Goal: Task Accomplishment & Management: Manage account settings

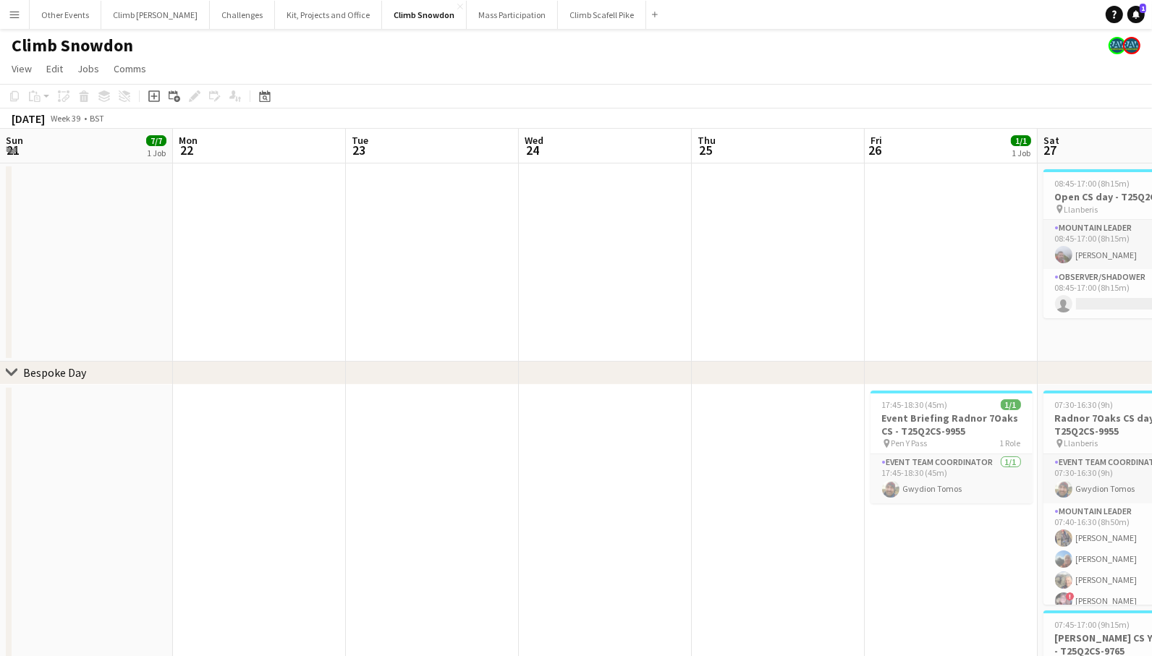
scroll to position [0, 381]
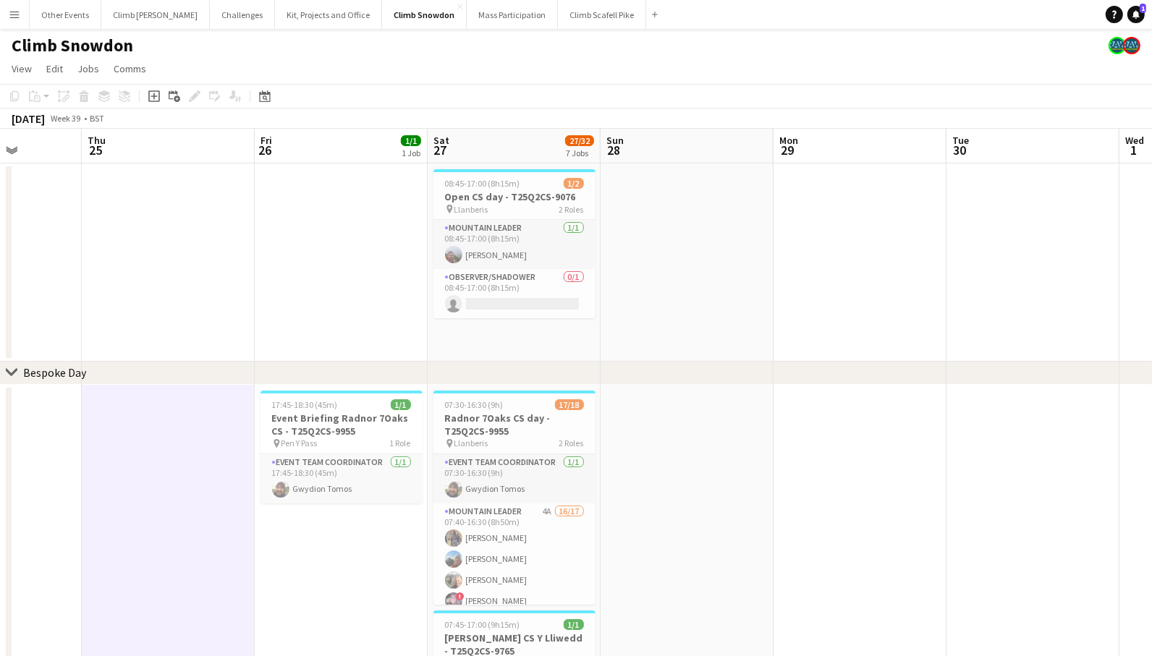
drag, startPoint x: 982, startPoint y: 510, endPoint x: 393, endPoint y: 564, distance: 591.6
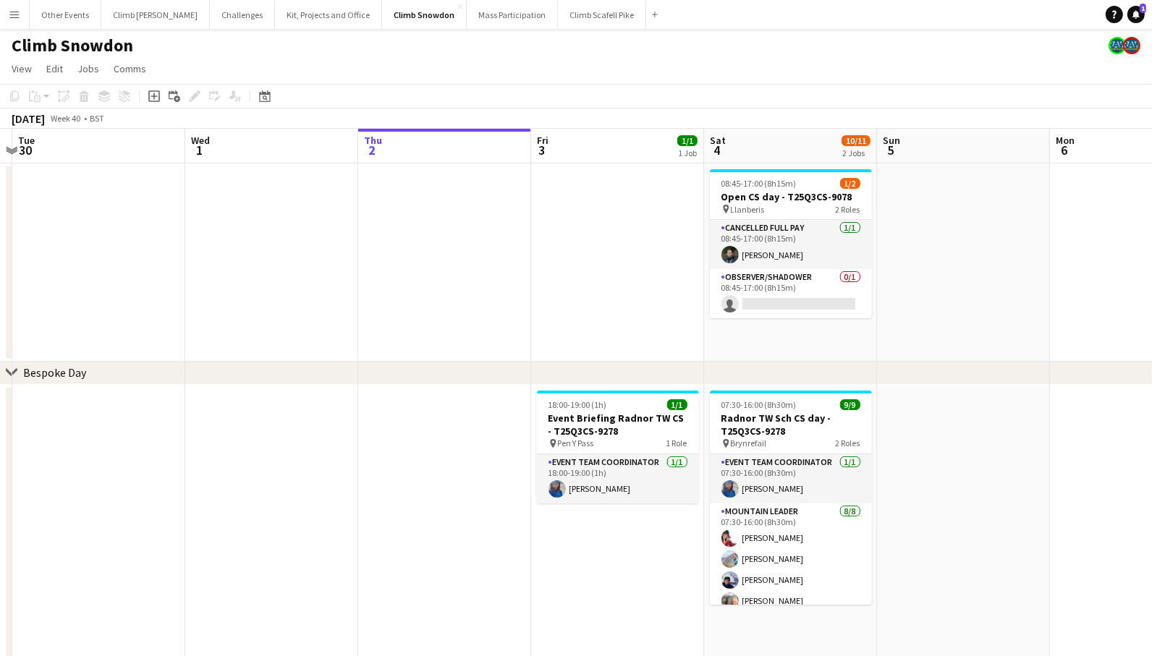
drag, startPoint x: 823, startPoint y: 496, endPoint x: 295, endPoint y: 548, distance: 530.9
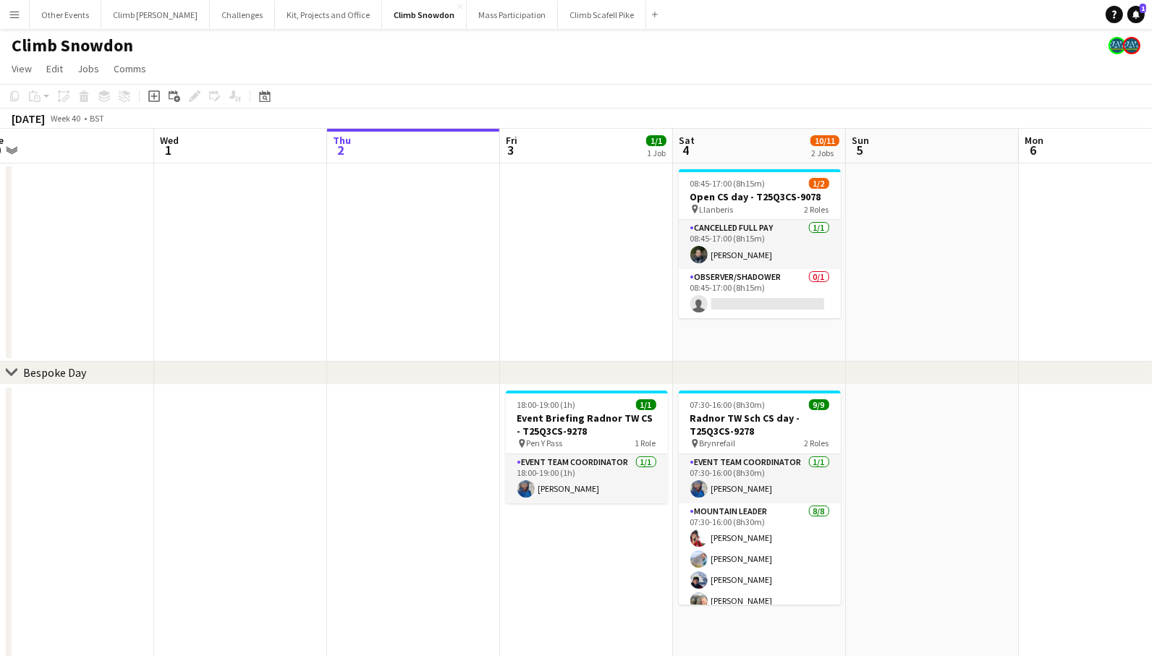
scroll to position [0, 575]
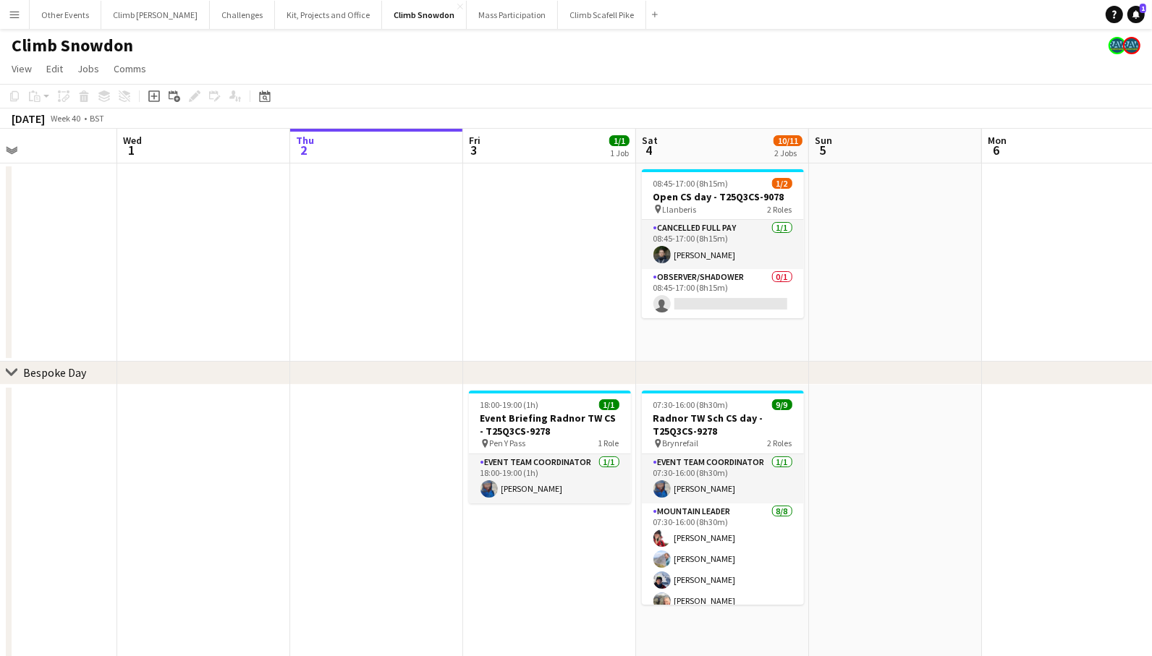
drag, startPoint x: 998, startPoint y: 444, endPoint x: 785, endPoint y: 449, distance: 212.8
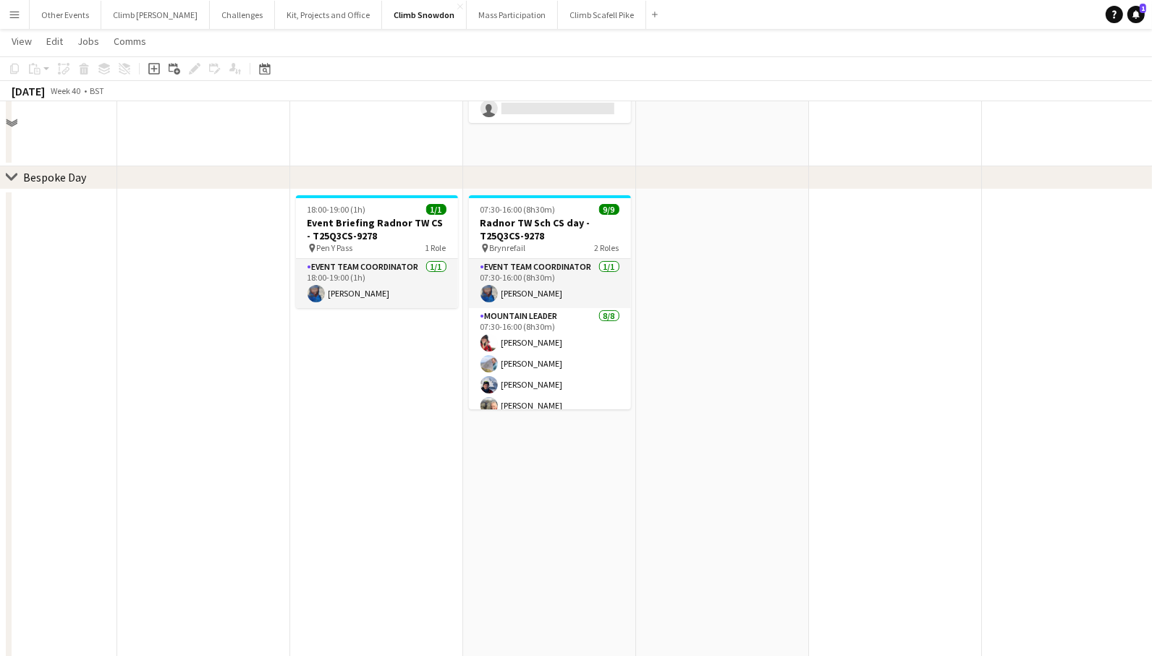
scroll to position [211, 0]
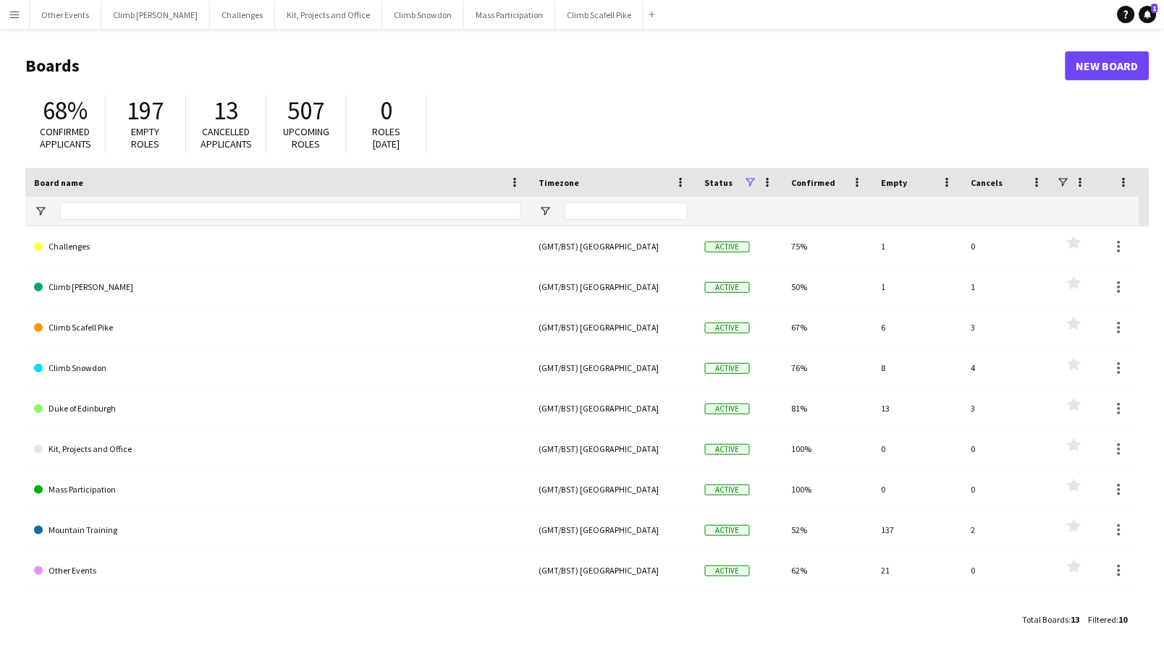
click at [16, 14] on app-icon "Menu" at bounding box center [15, 15] width 12 height 12
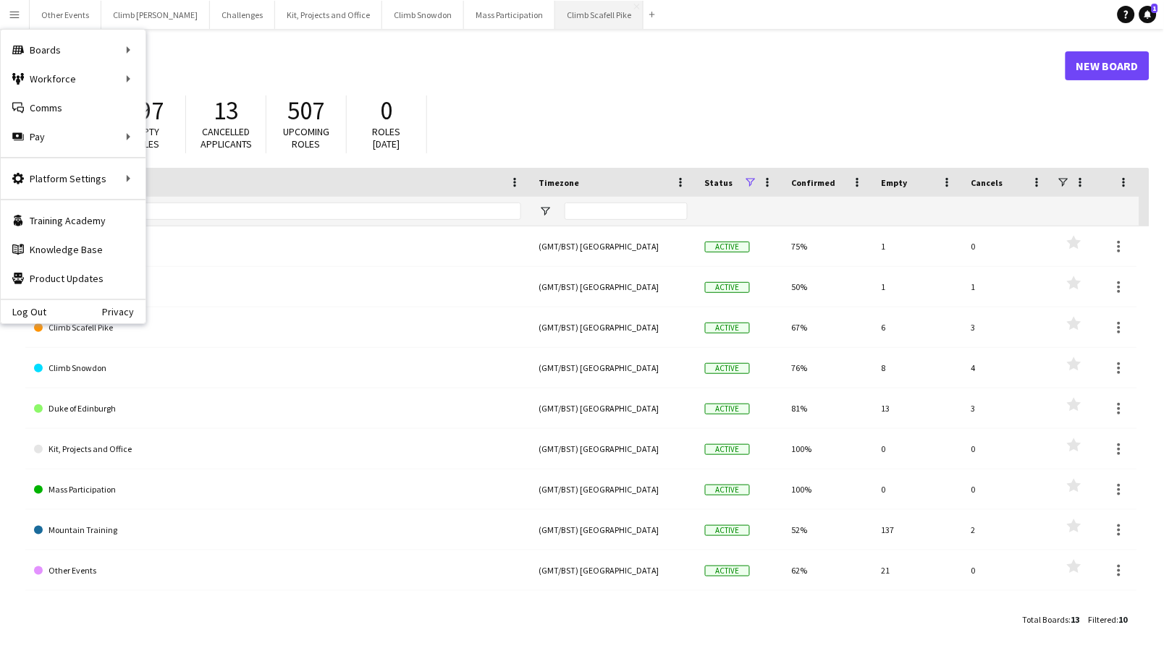
click at [572, 17] on button "Climb Scafell Pike Close" at bounding box center [599, 15] width 88 height 28
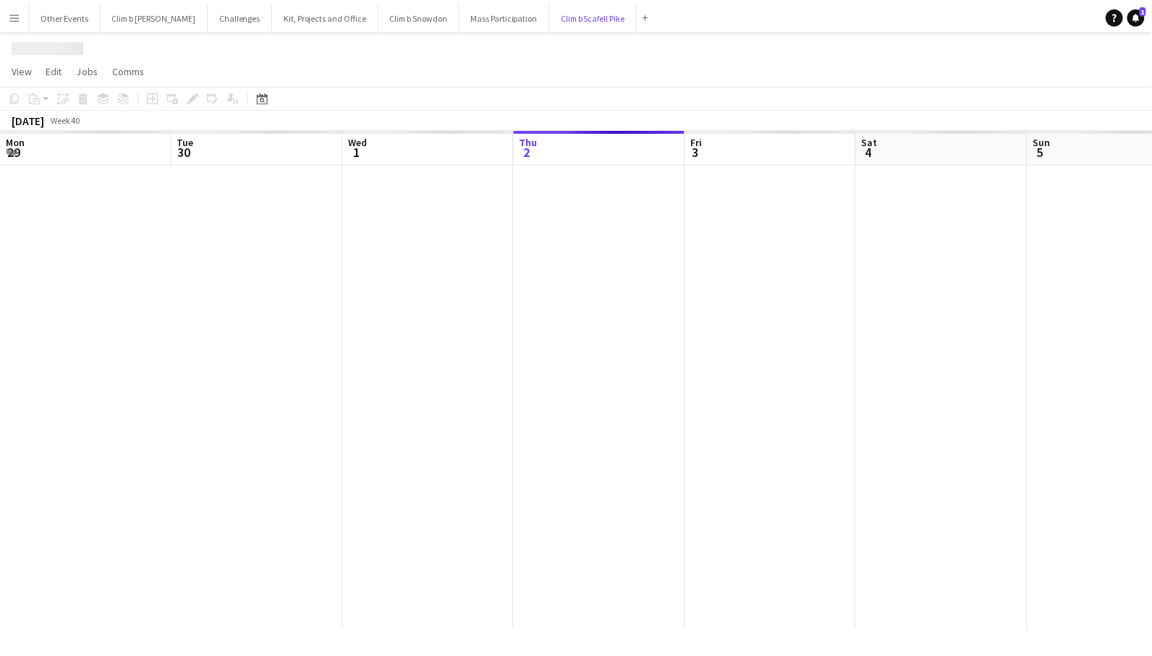
scroll to position [0, 345]
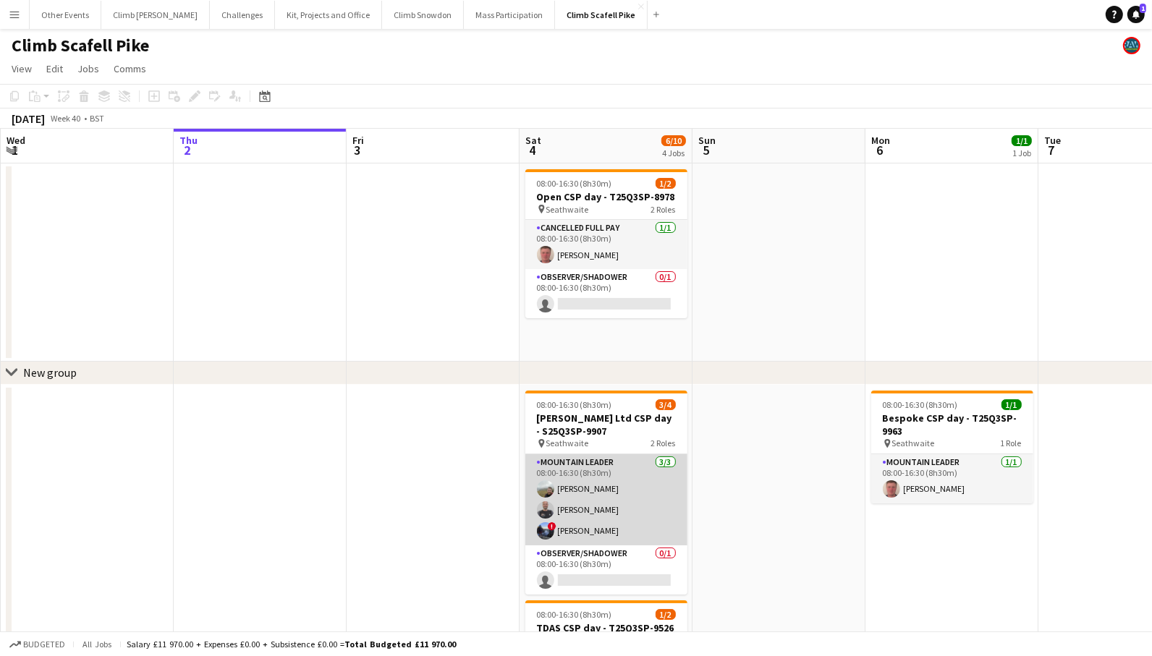
click at [550, 511] on app-user-avatar at bounding box center [545, 510] width 17 height 17
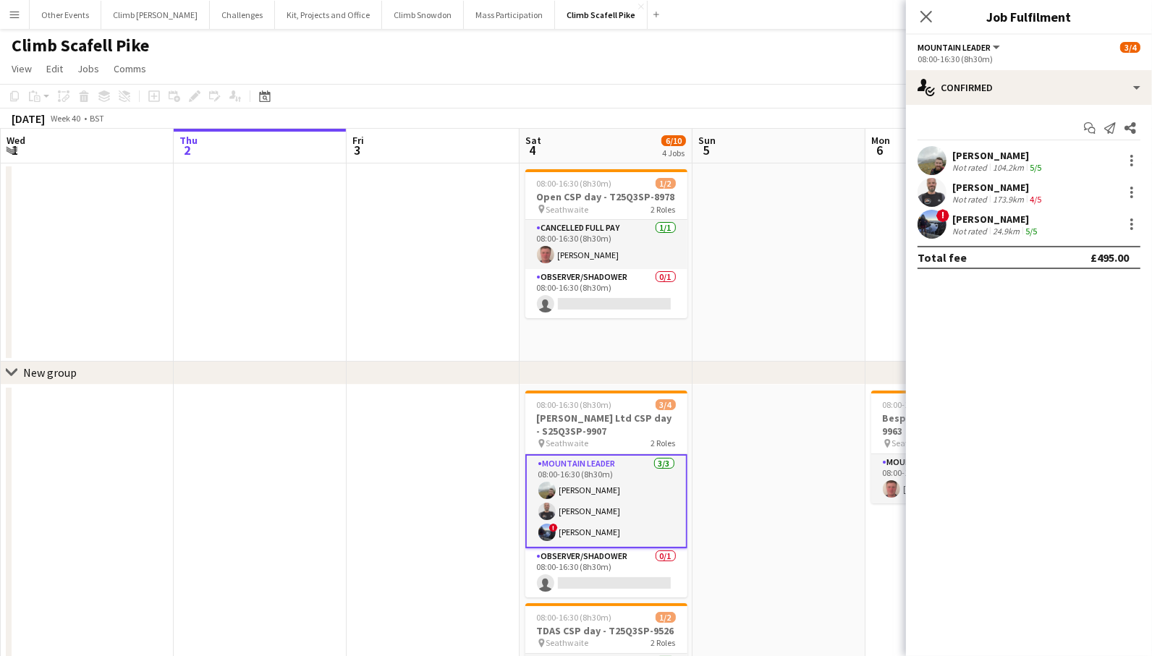
click at [931, 227] on app-user-avatar at bounding box center [932, 224] width 29 height 29
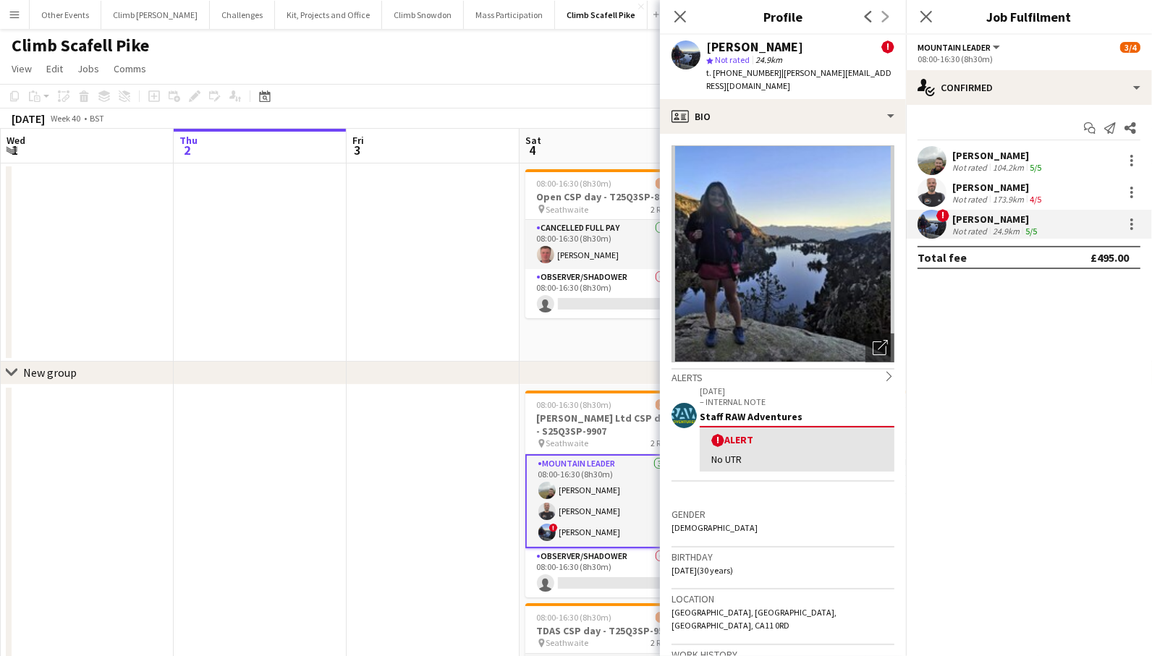
click at [929, 156] on app-user-avatar at bounding box center [932, 160] width 29 height 29
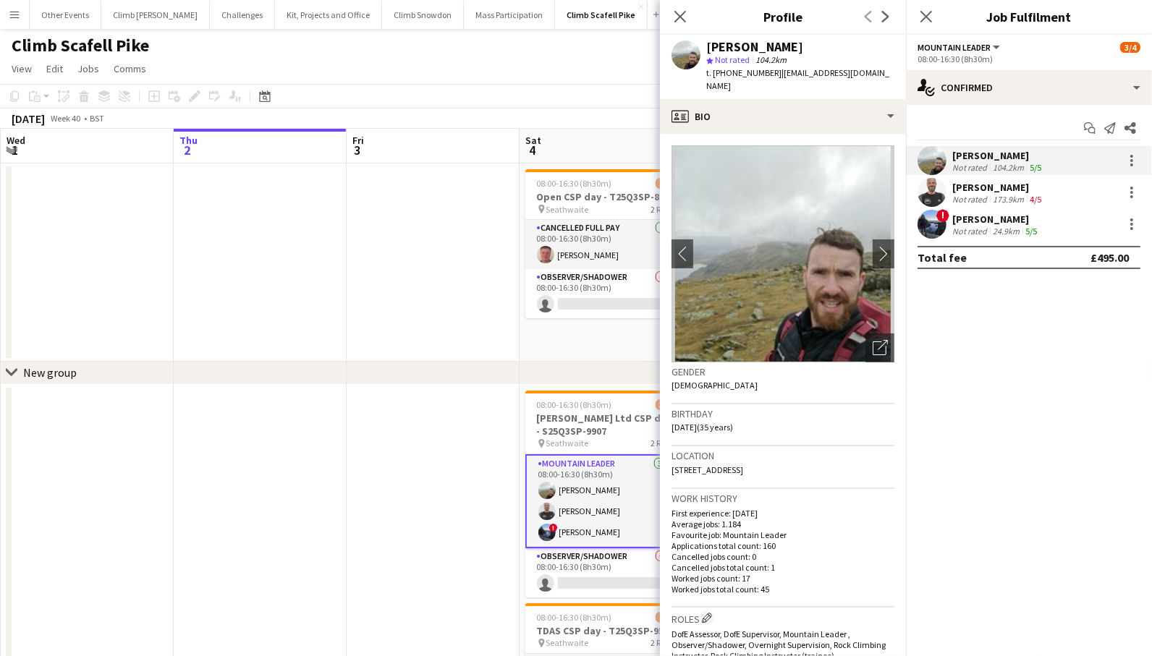
click at [465, 259] on app-date-cell at bounding box center [433, 263] width 173 height 198
